Goal: Find specific page/section: Find specific page/section

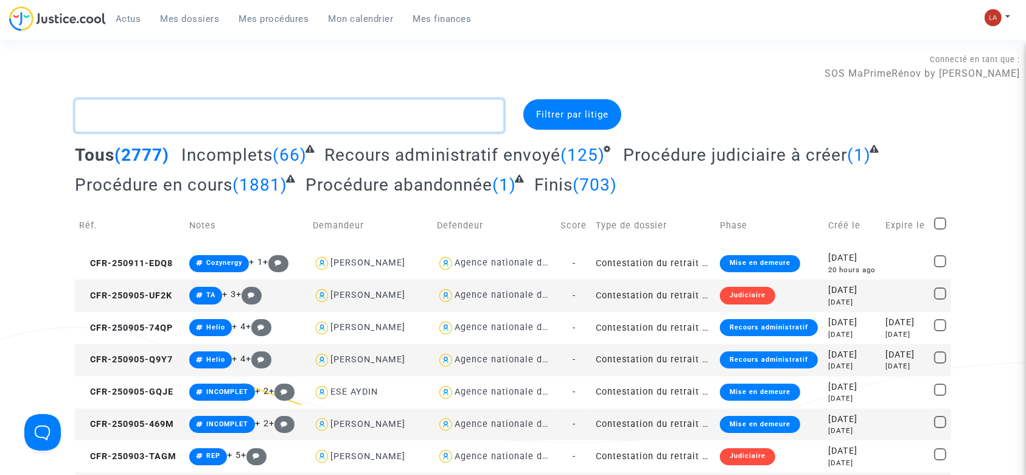
click at [185, 100] on textarea at bounding box center [289, 115] width 429 height 33
click at [177, 124] on textarea at bounding box center [289, 115] width 429 height 33
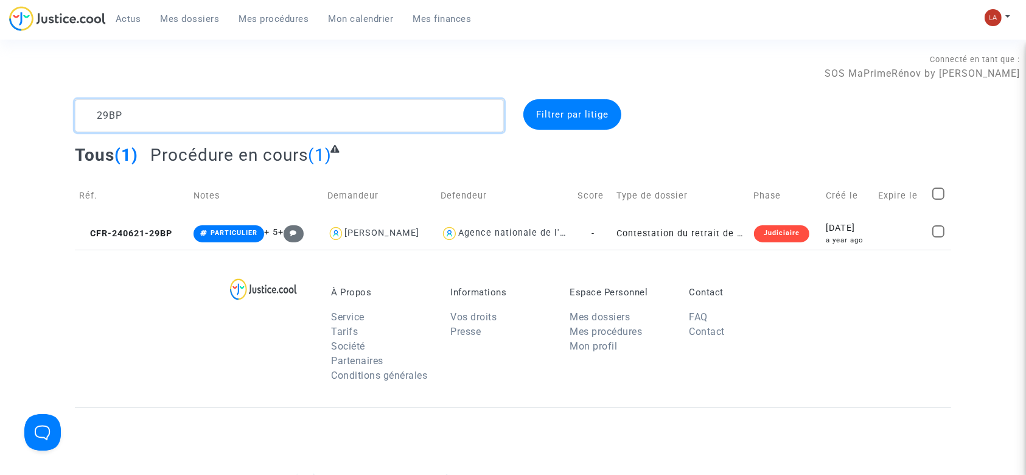
type textarea "29BP"
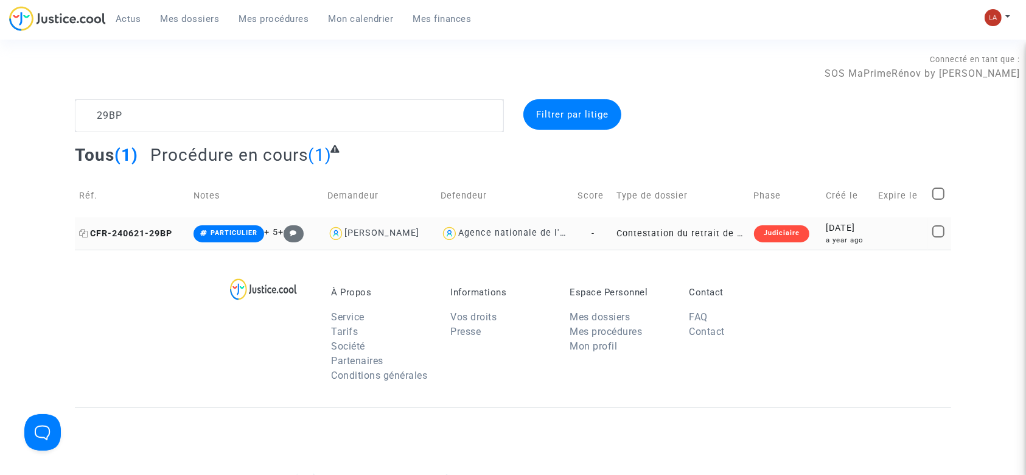
click at [87, 231] on icon at bounding box center [83, 233] width 9 height 9
click at [127, 241] on td "CFR-240621-29BP" at bounding box center [132, 233] width 114 height 32
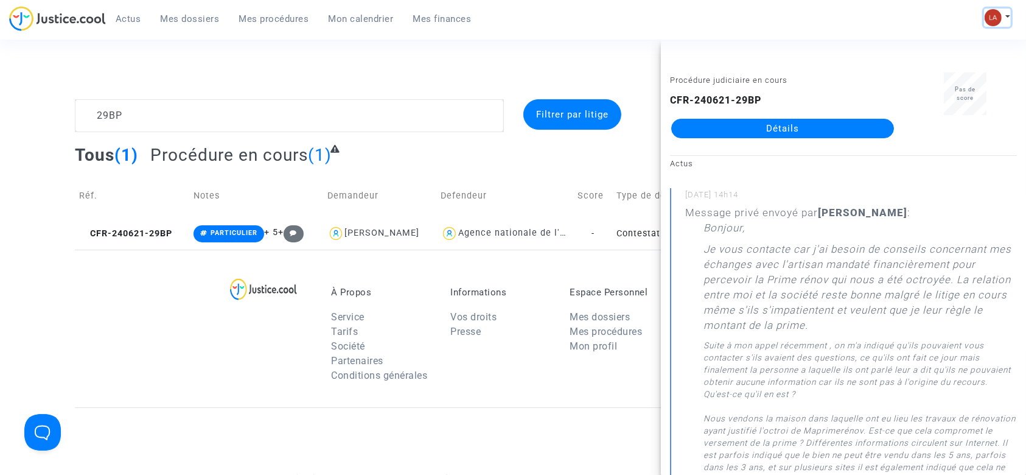
click at [992, 19] on img at bounding box center [992, 17] width 17 height 17
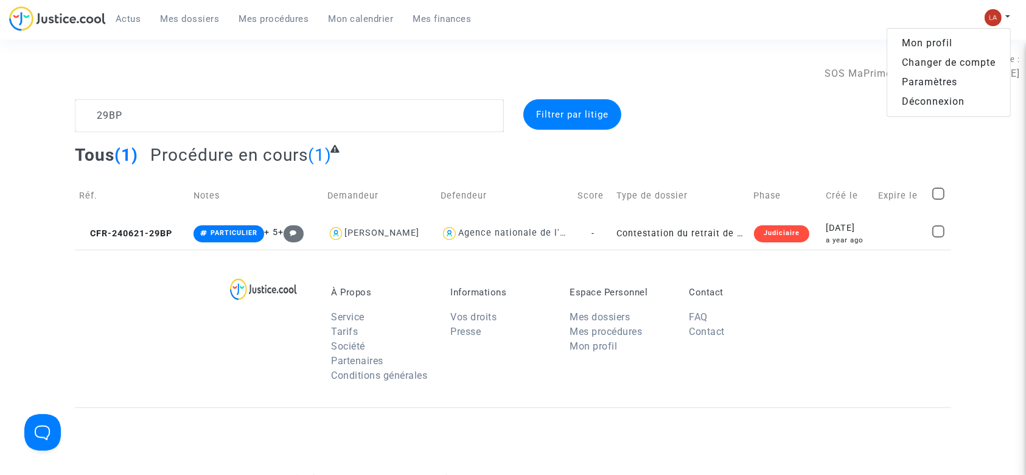
click at [922, 63] on link "Changer de compte" at bounding box center [948, 62] width 123 height 19
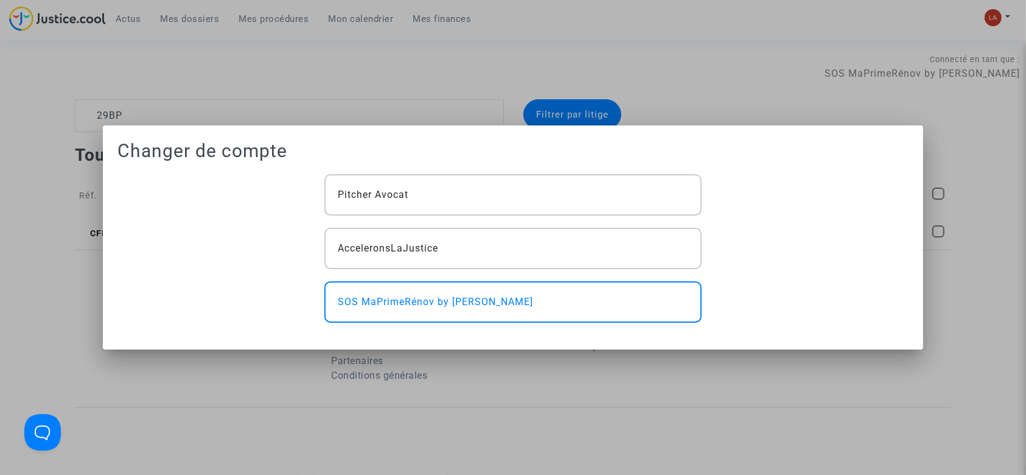
click at [537, 224] on div "Pitcher Avocat AcceleronsLaJustice SOS MaPrimeRénov by [PERSON_NAME]" at bounding box center [512, 248] width 395 height 148
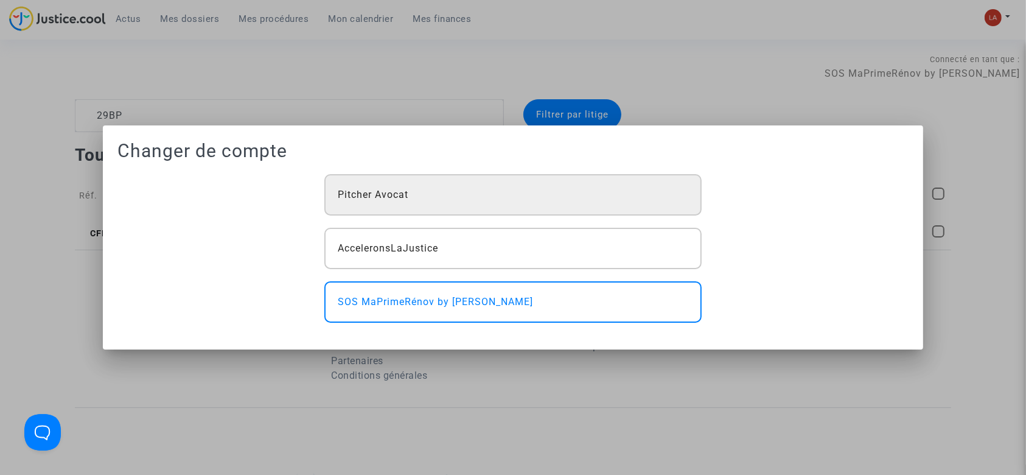
click at [512, 202] on div "Pitcher Avocat" at bounding box center [512, 194] width 377 height 41
